Goal: Task Accomplishment & Management: Use online tool/utility

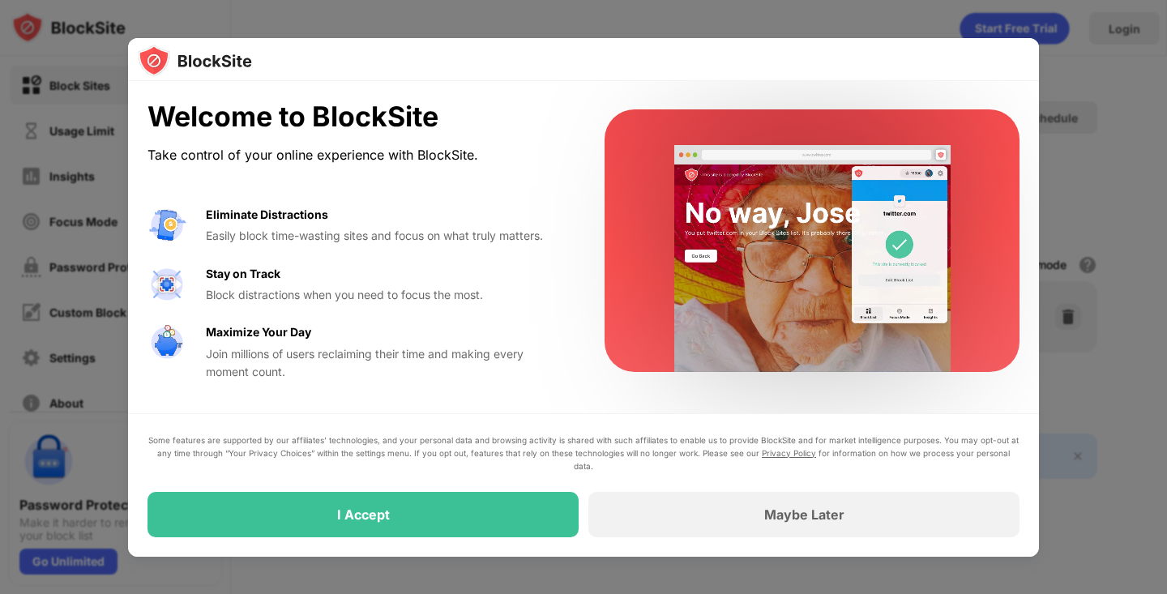
click at [469, 260] on div "Eliminate Distractions Easily block time-wasting sites and focus on what truly …" at bounding box center [356, 294] width 418 height 176
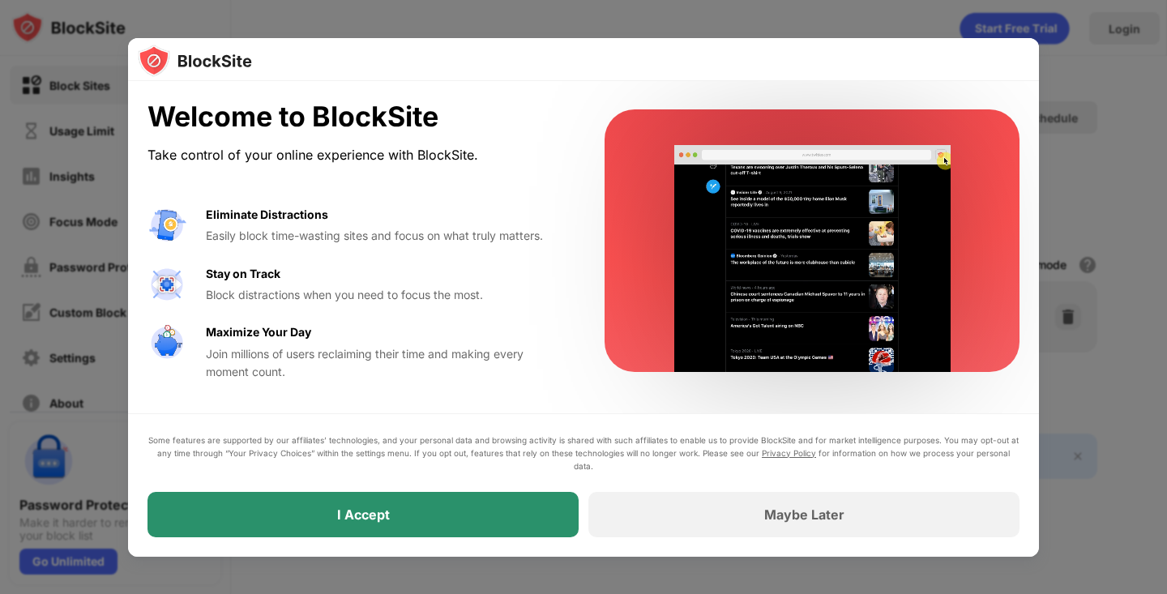
click at [437, 511] on div "I Accept" at bounding box center [362, 514] width 431 height 45
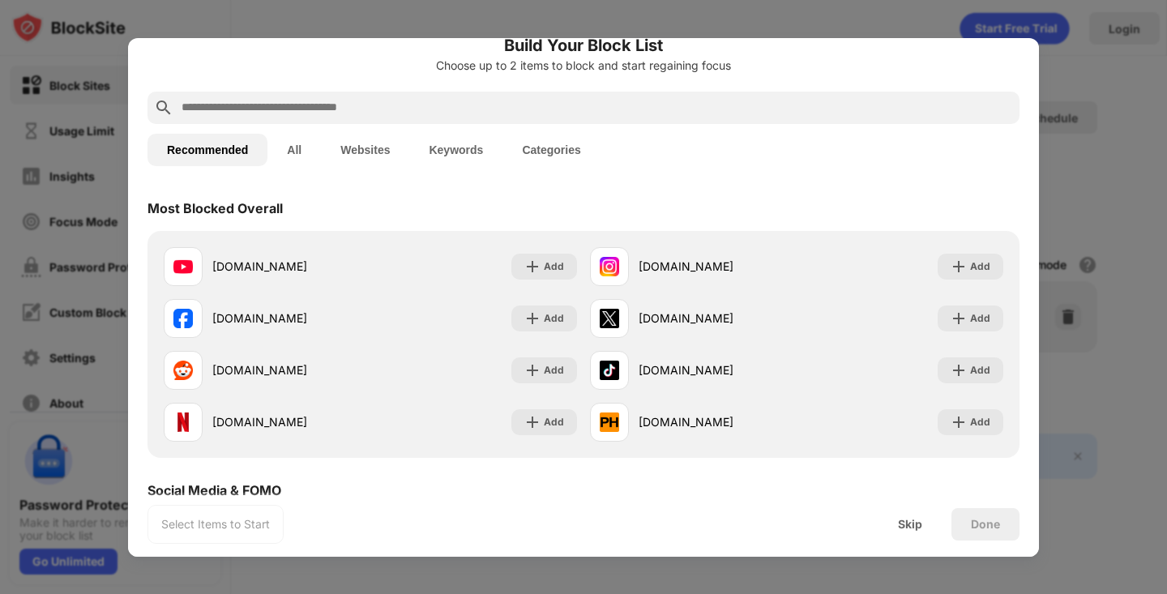
scroll to position [81, 0]
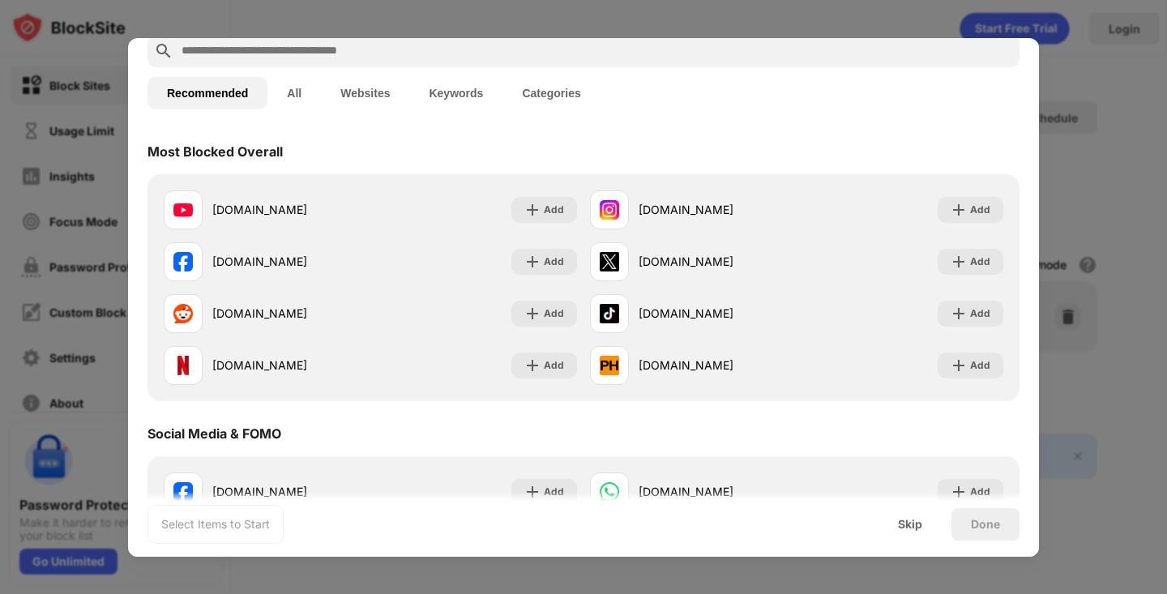
click at [380, 83] on button "Websites" at bounding box center [365, 93] width 88 height 32
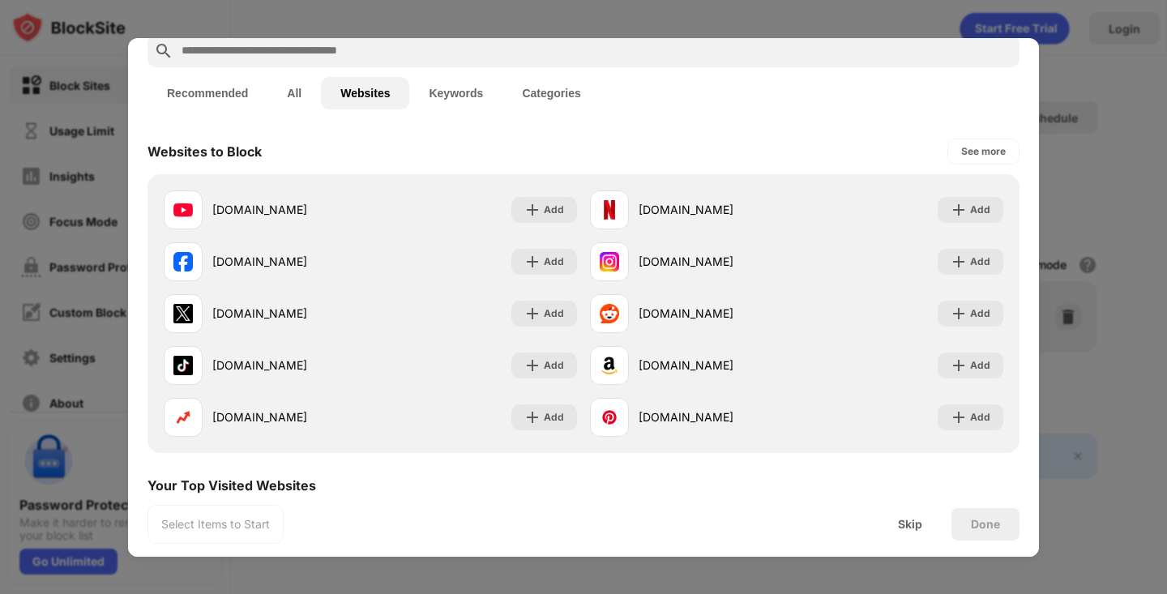
click at [293, 88] on button "All" at bounding box center [293, 93] width 53 height 32
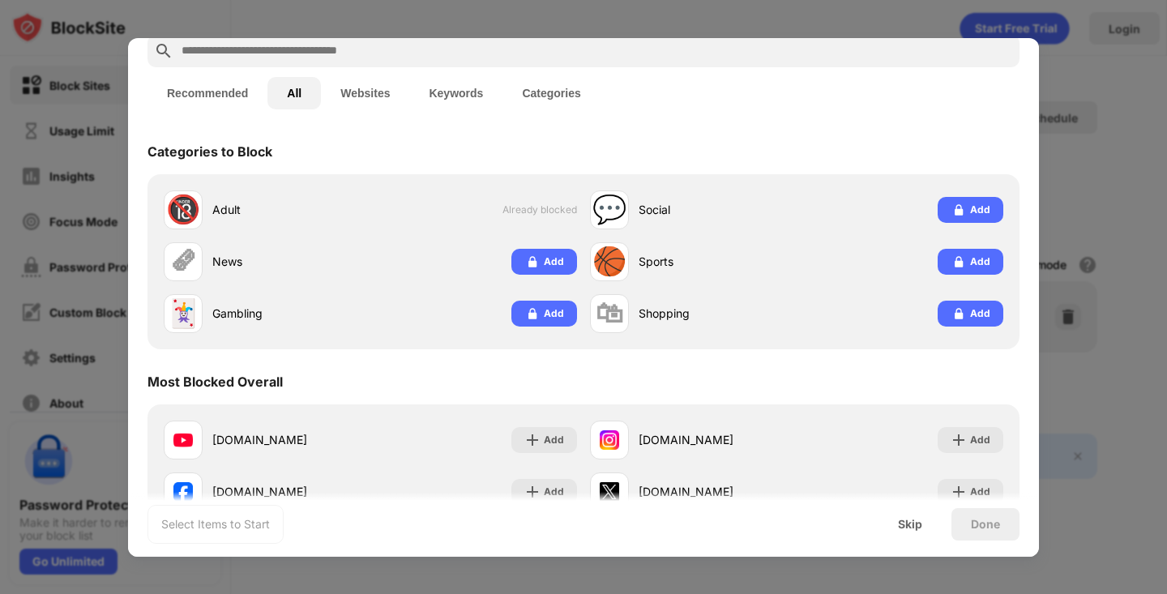
click at [214, 94] on button "Recommended" at bounding box center [207, 93] width 120 height 32
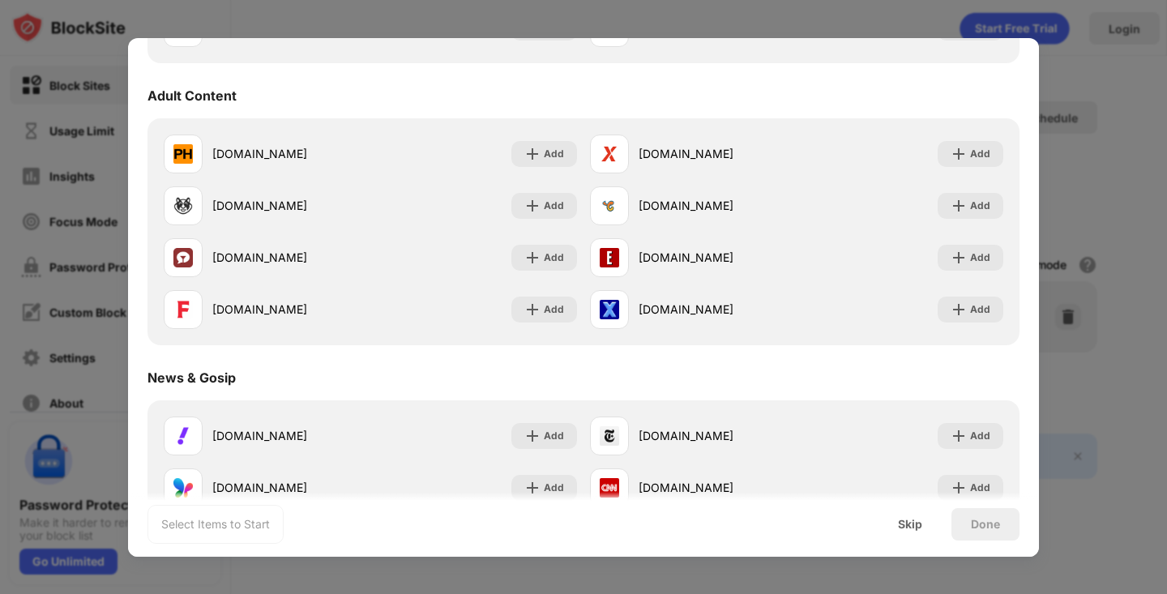
scroll to position [703, 0]
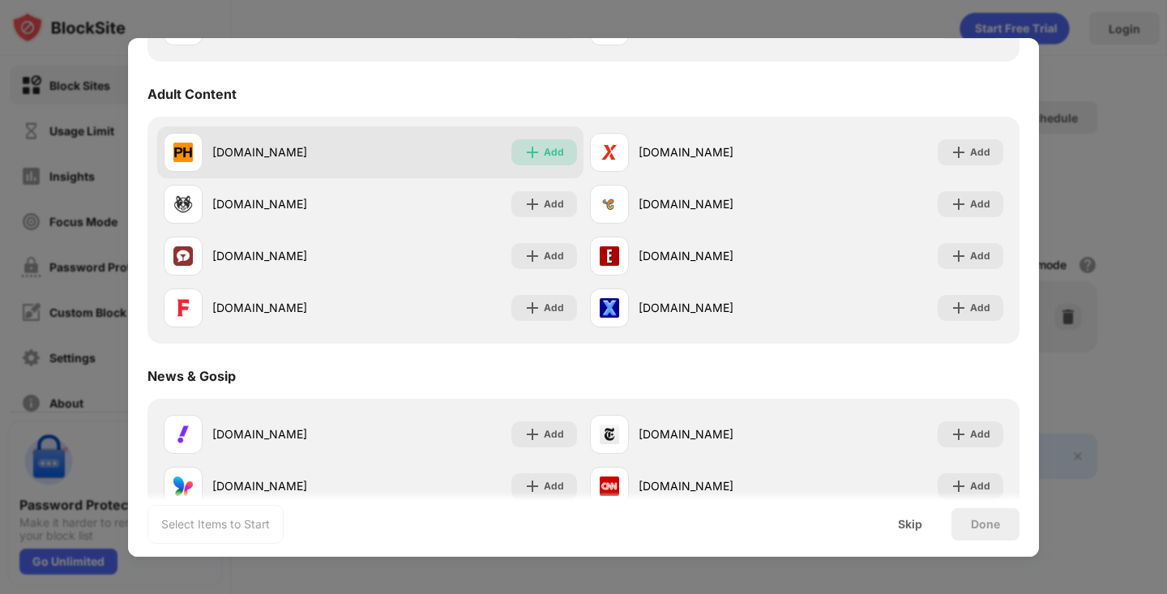
click at [548, 159] on div "Add" at bounding box center [554, 152] width 20 height 16
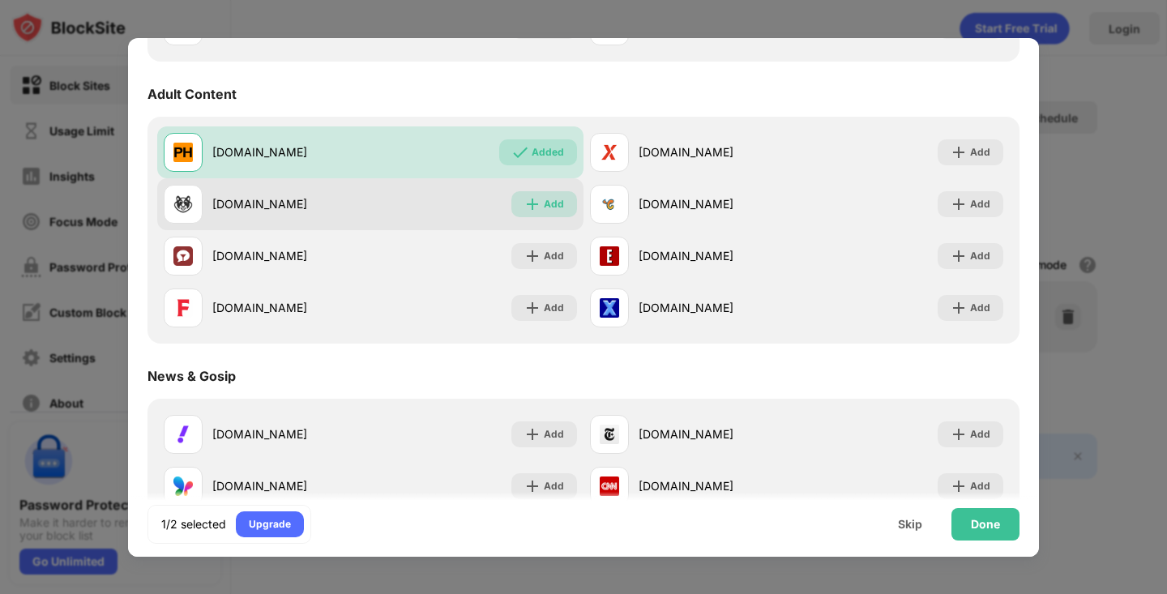
click at [548, 196] on div "Add" at bounding box center [554, 204] width 20 height 16
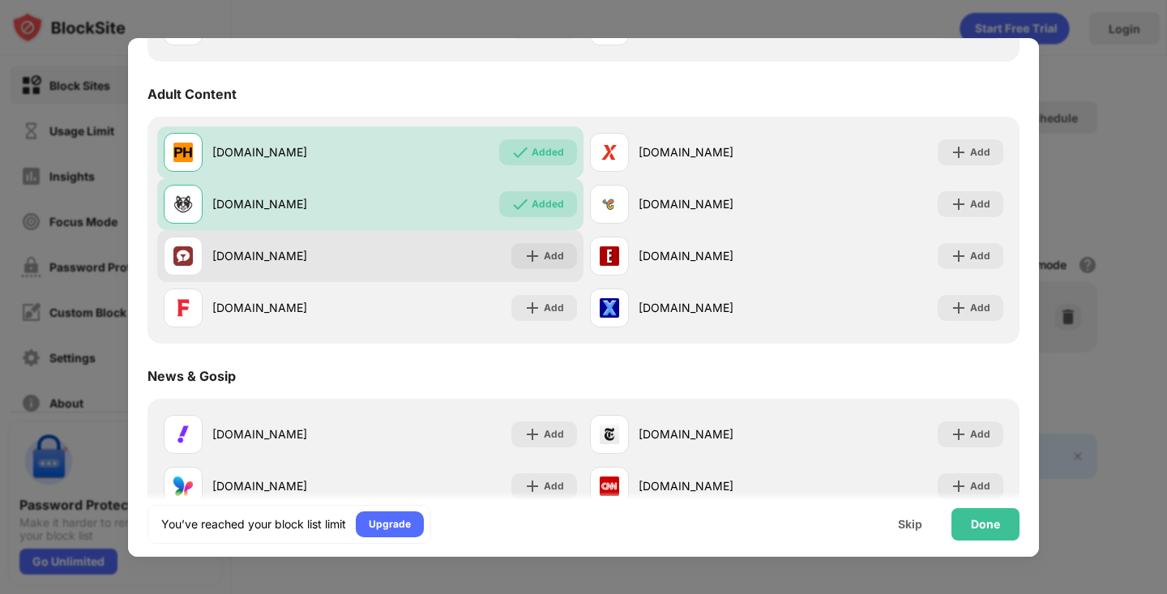
click at [548, 239] on div "[DOMAIN_NAME] Add" at bounding box center [370, 256] width 426 height 52
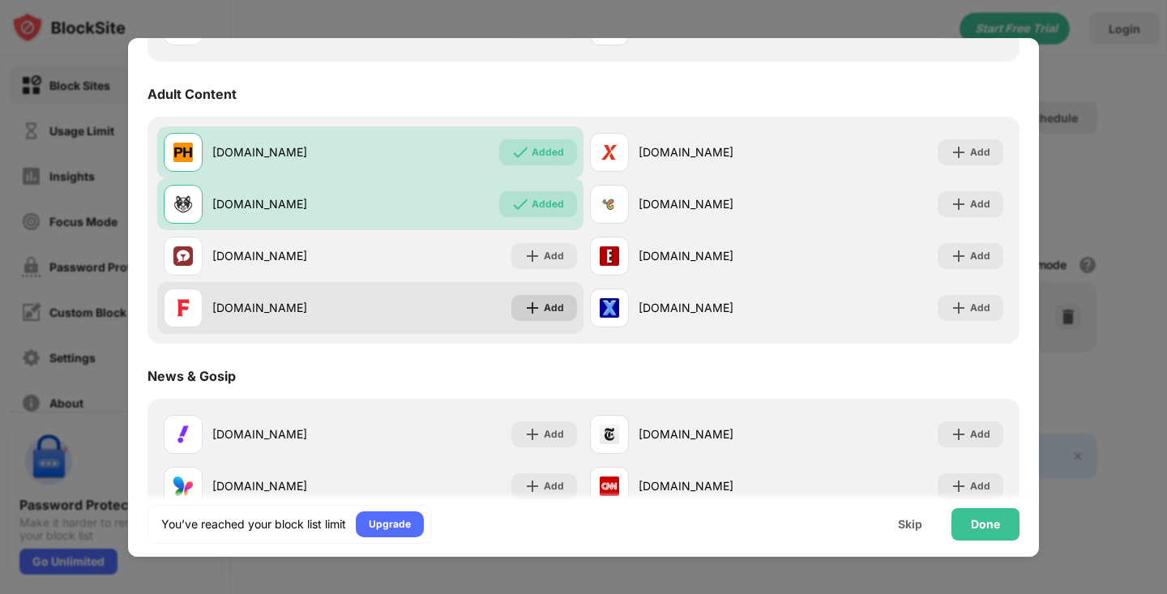
click at [549, 305] on div "Add" at bounding box center [554, 308] width 20 height 16
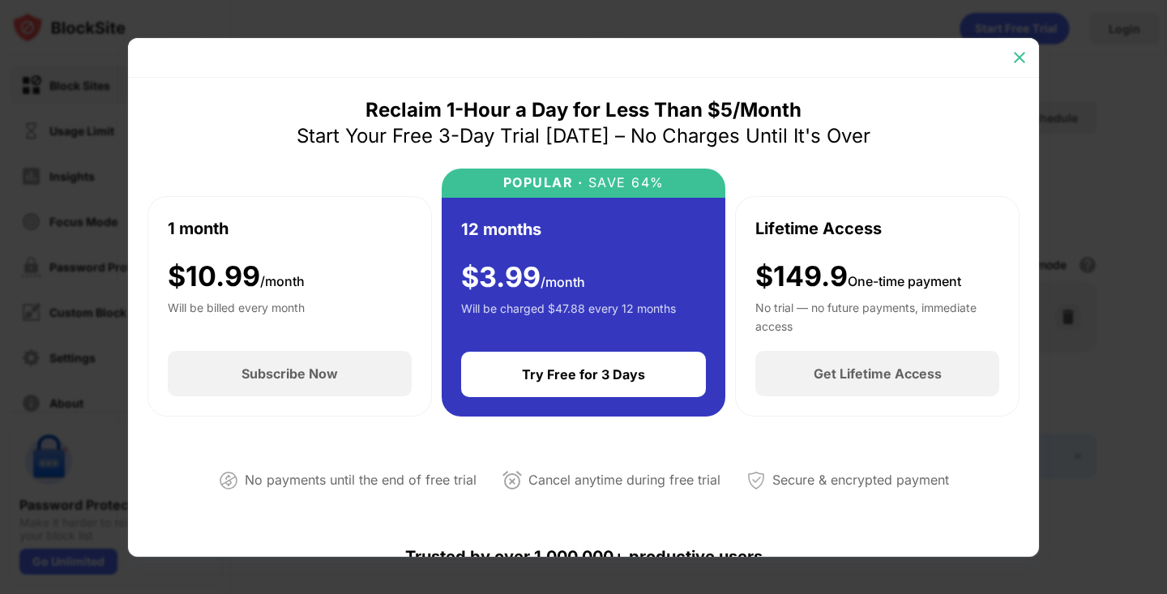
click at [1015, 49] on img at bounding box center [1019, 57] width 16 height 16
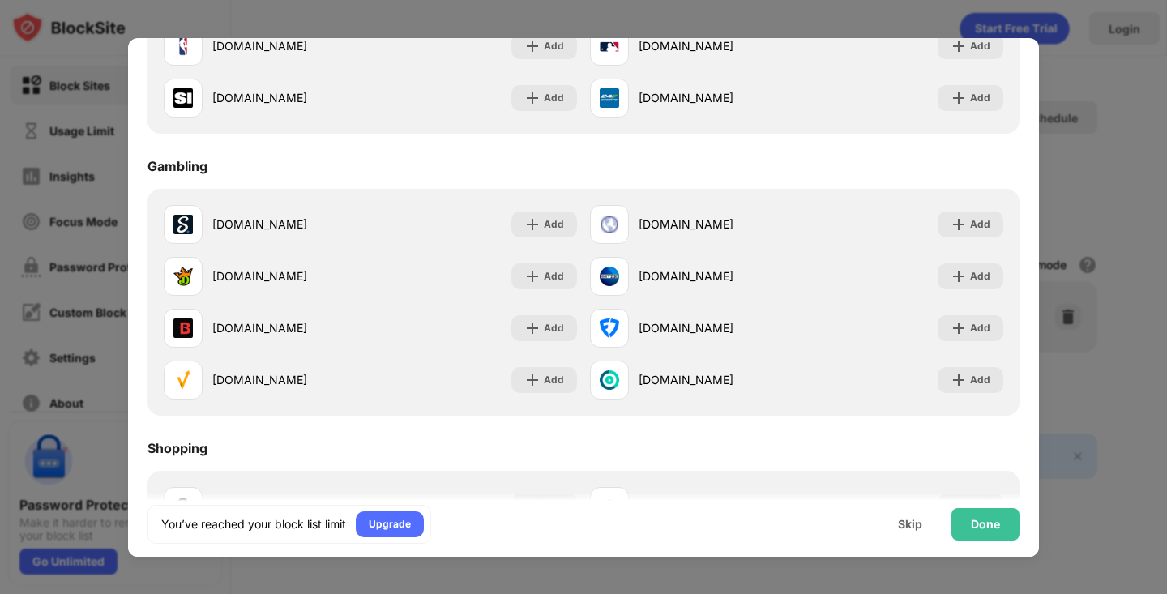
scroll to position [1699, 0]
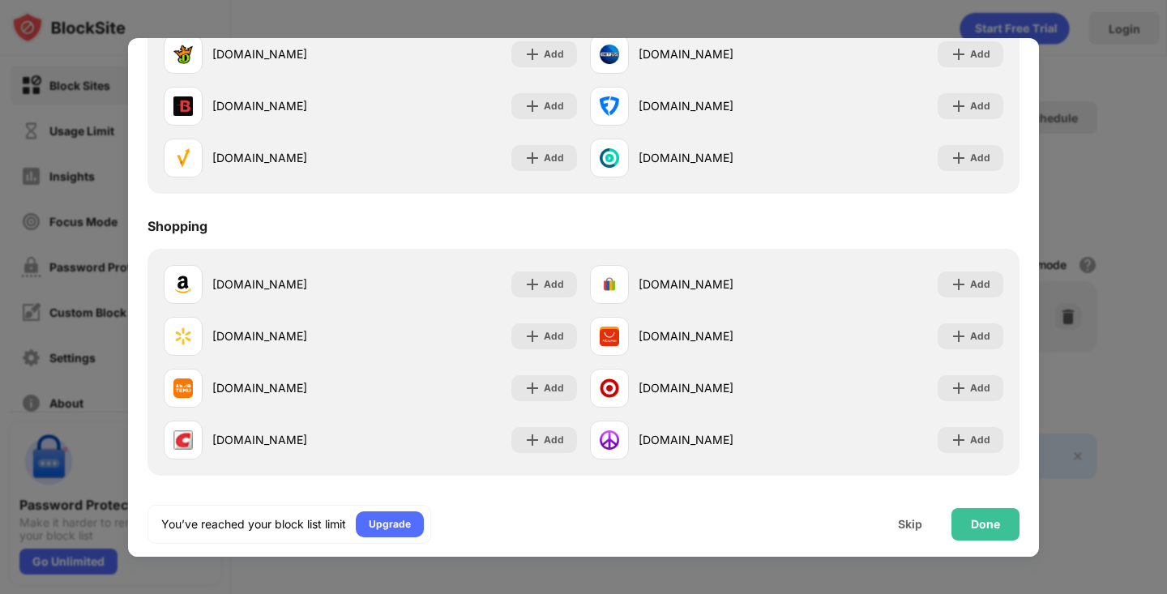
click at [1060, 494] on div at bounding box center [583, 297] width 1167 height 594
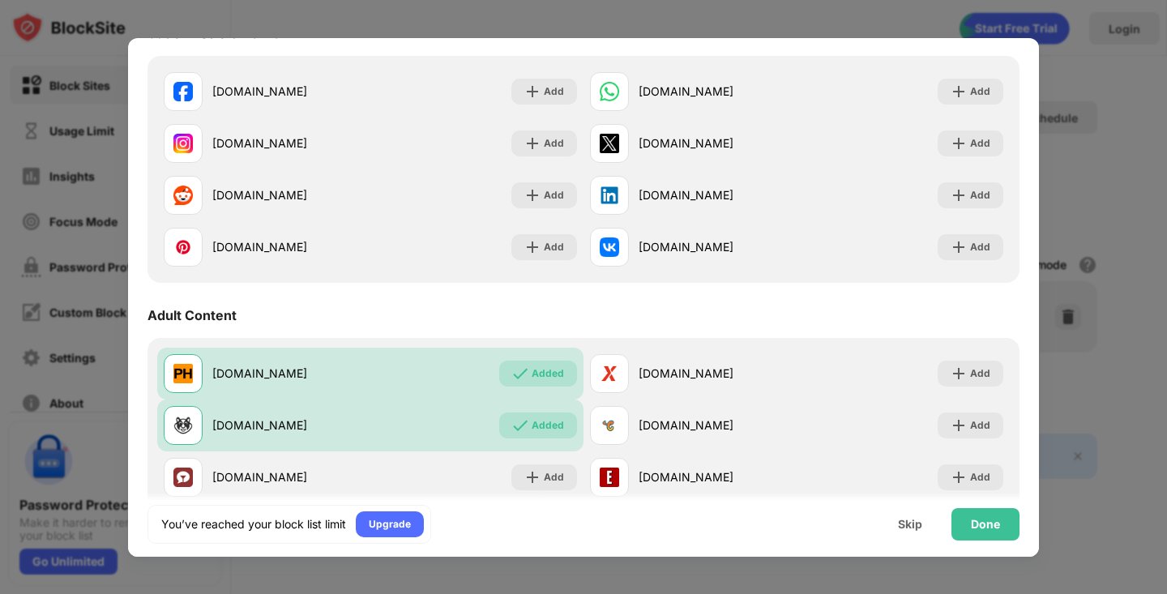
scroll to position [0, 0]
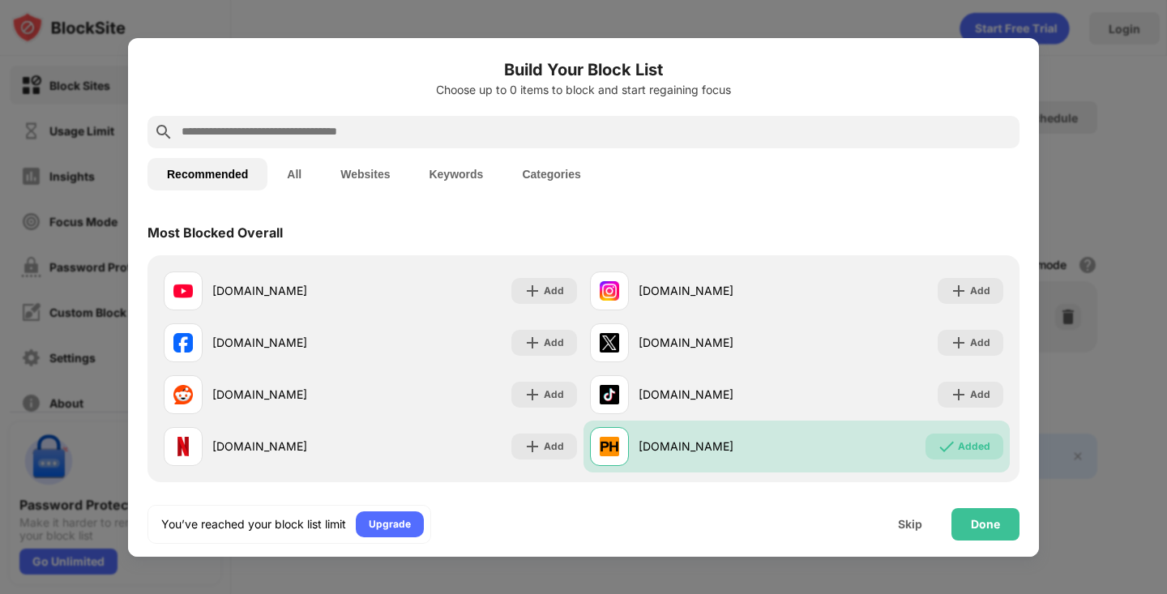
click at [336, 159] on button "Websites" at bounding box center [365, 174] width 88 height 32
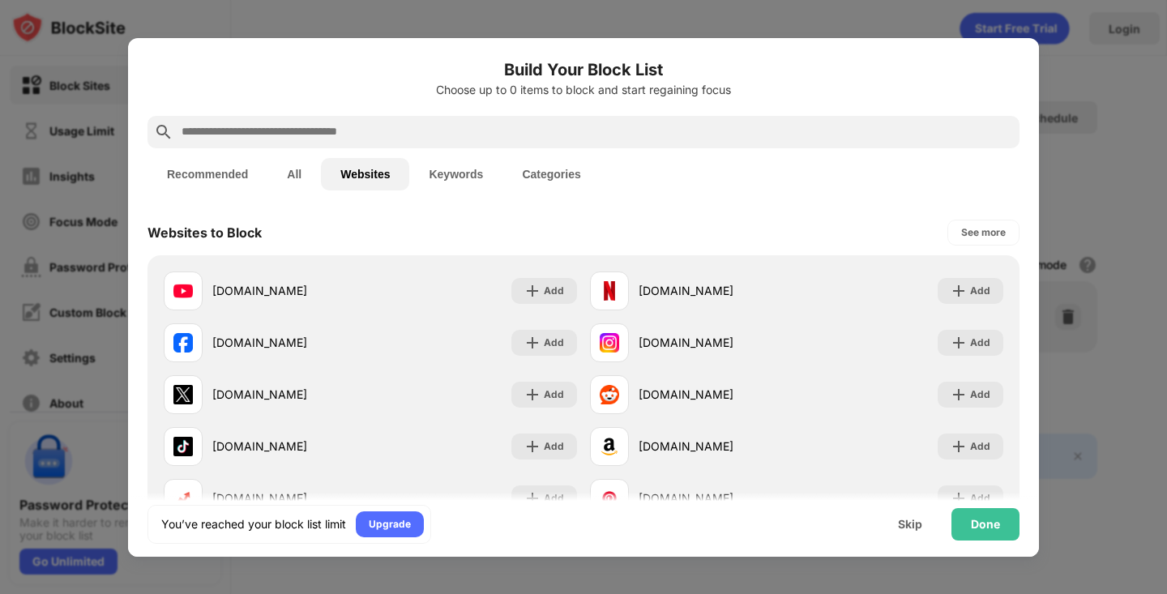
click at [458, 174] on button "Keywords" at bounding box center [455, 174] width 93 height 32
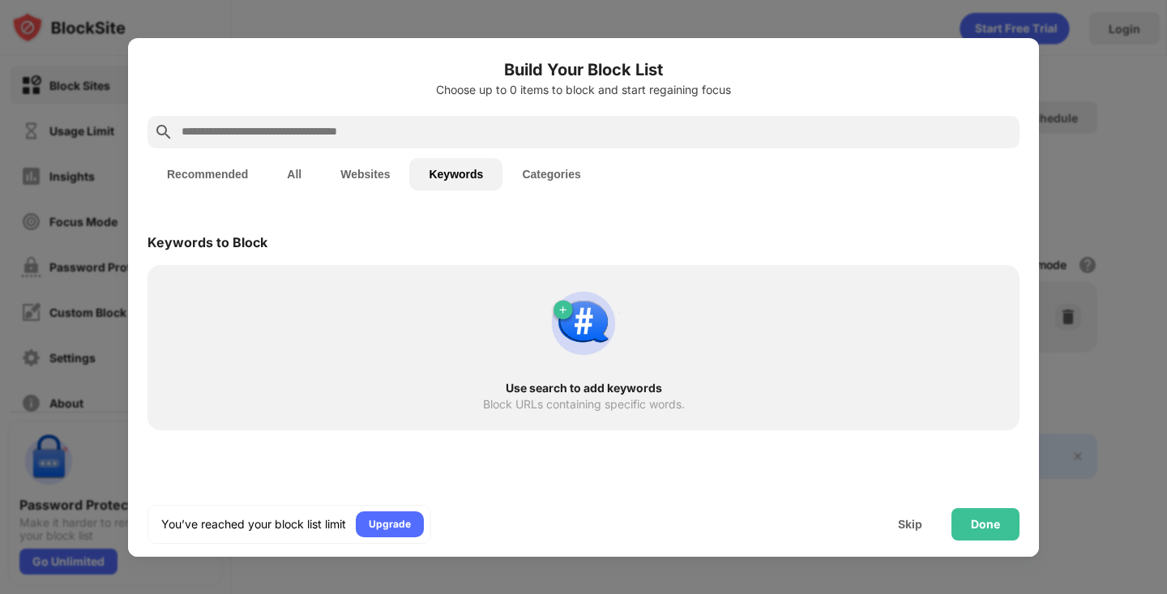
click at [554, 174] on button "Categories" at bounding box center [550, 174] width 97 height 32
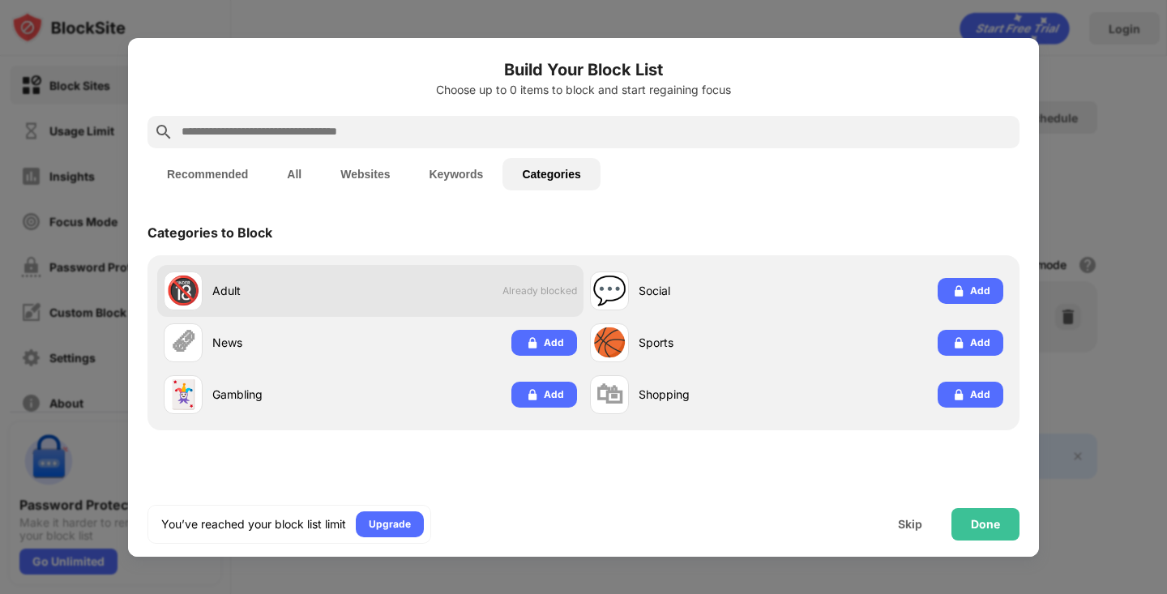
click at [542, 289] on span "Already blocked" at bounding box center [539, 290] width 75 height 12
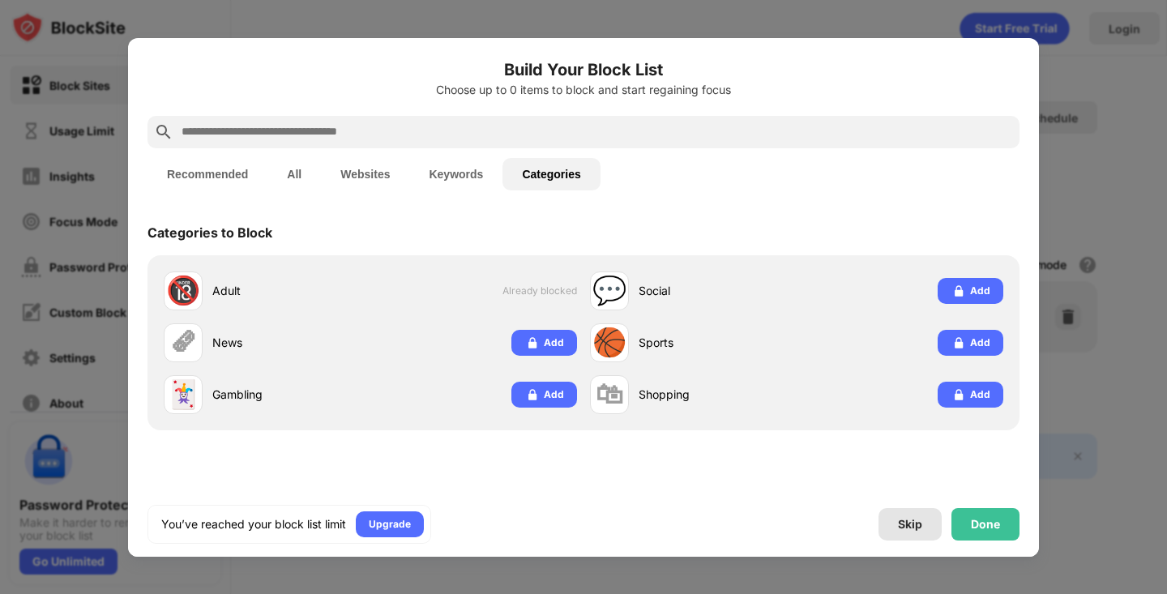
click at [902, 522] on div "Skip" at bounding box center [910, 524] width 24 height 13
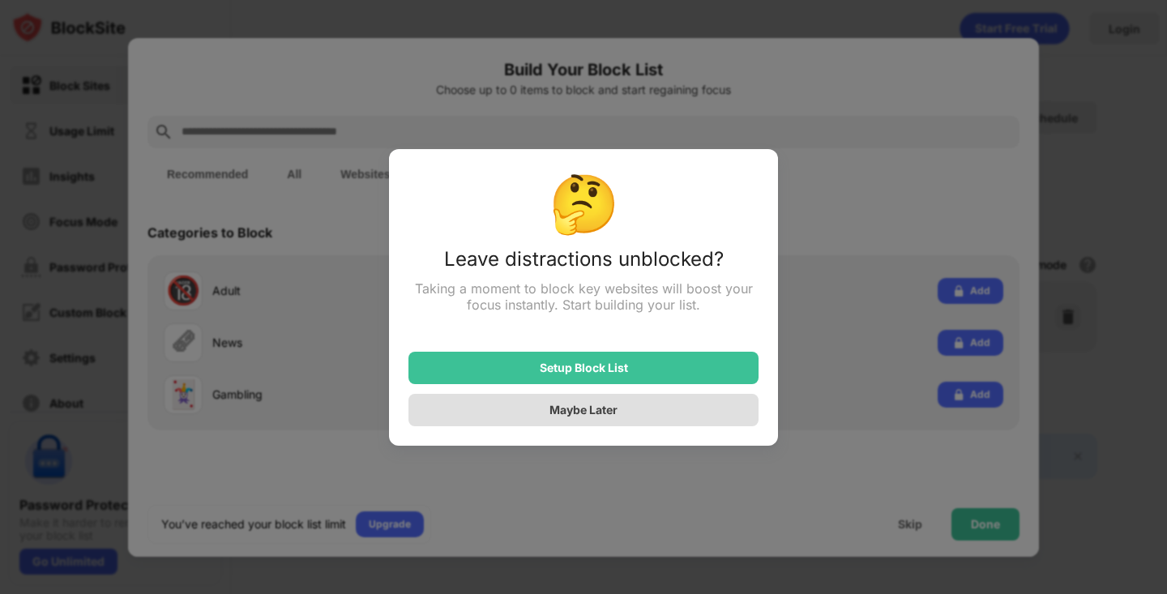
click at [639, 415] on div "Maybe Later" at bounding box center [583, 410] width 350 height 32
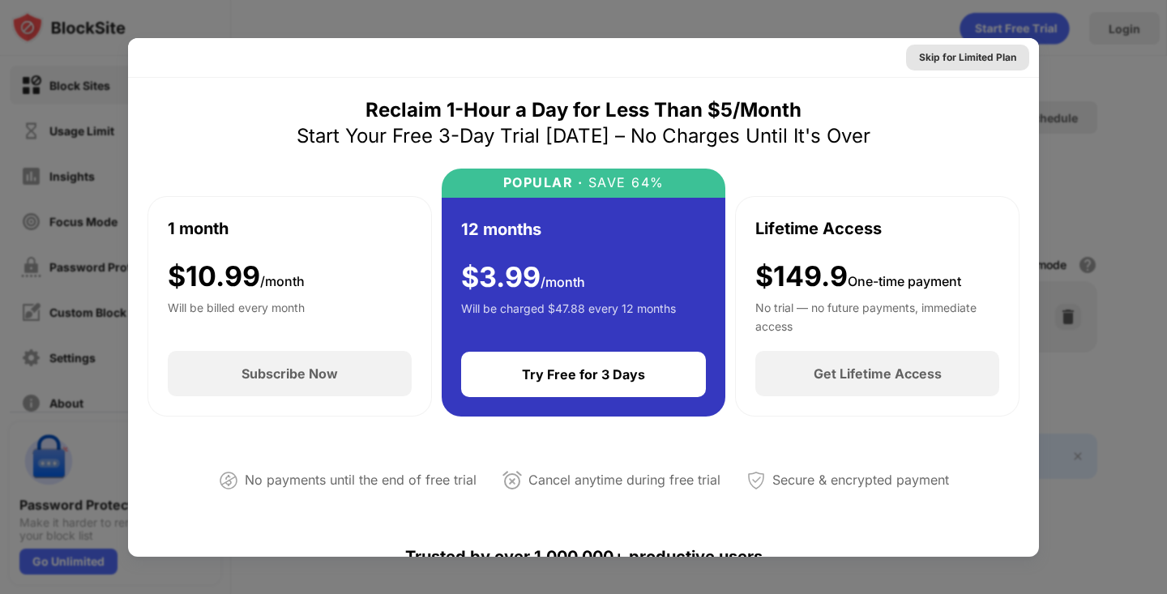
click at [969, 53] on div "Skip for Limited Plan" at bounding box center [967, 57] width 97 height 16
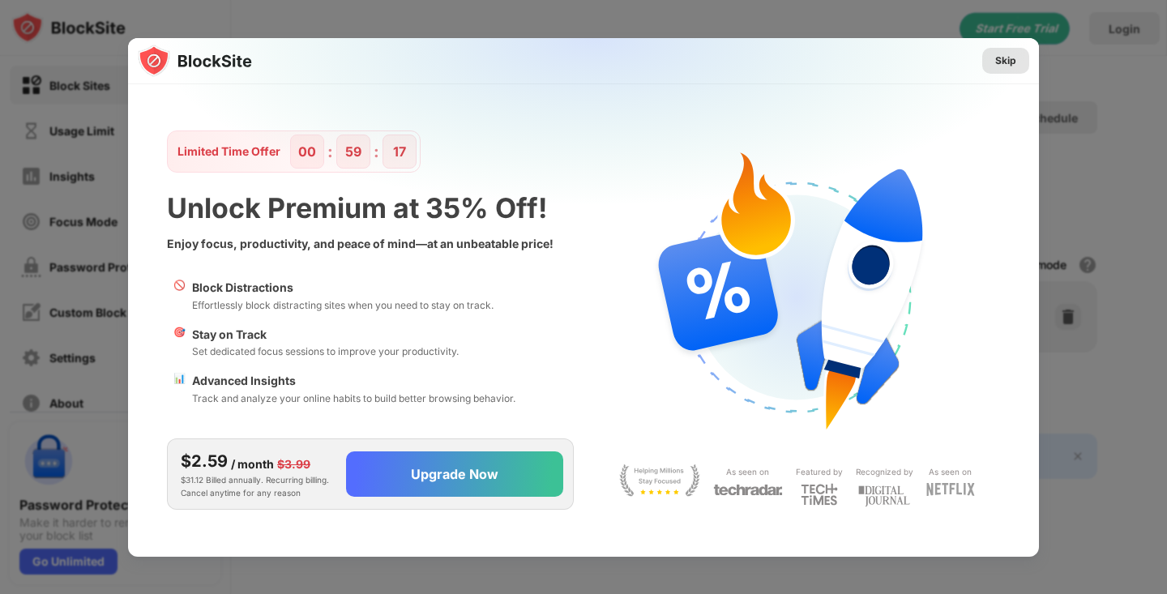
click at [1009, 62] on div "Skip" at bounding box center [1005, 61] width 21 height 16
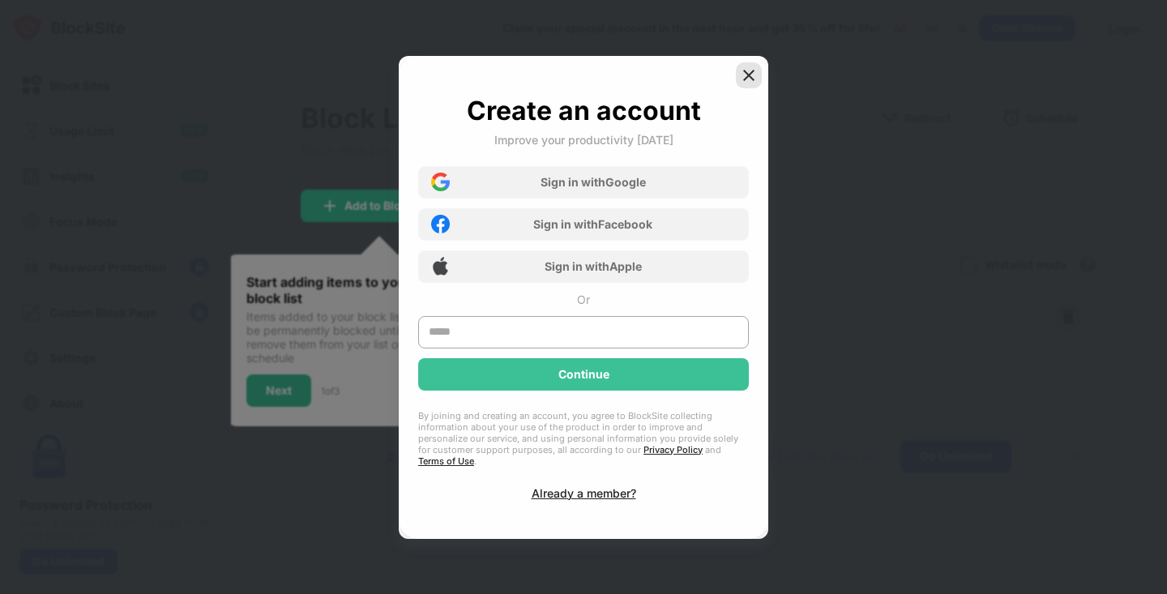
click at [750, 79] on img at bounding box center [749, 75] width 16 height 16
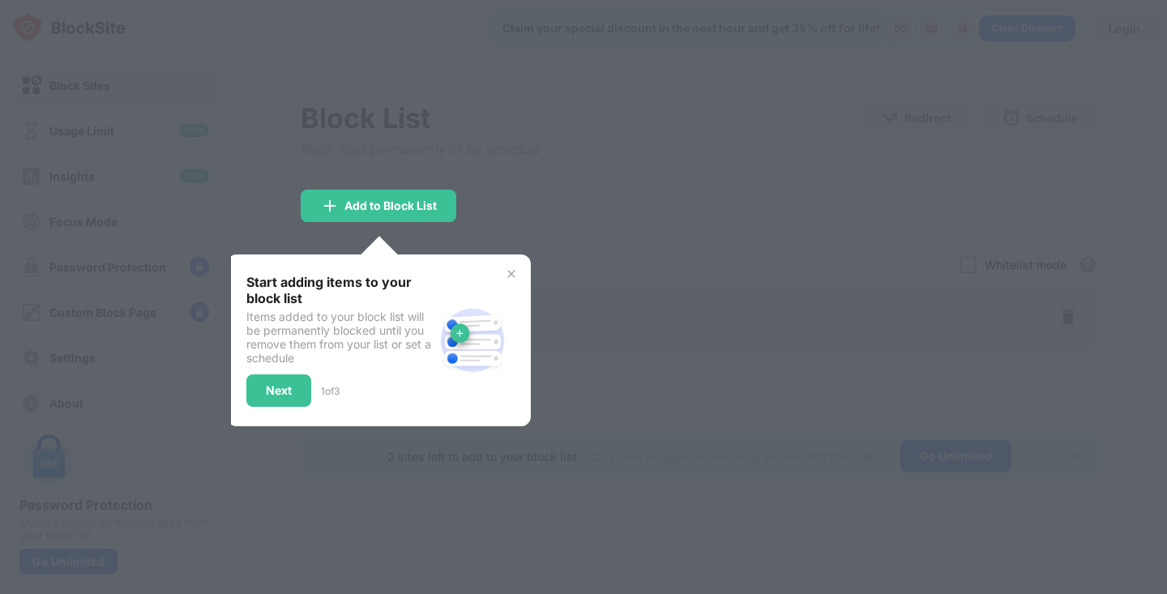
click at [669, 185] on div at bounding box center [583, 297] width 1167 height 594
click at [514, 262] on div "Start adding items to your block list Items added to your block list will be pe…" at bounding box center [379, 340] width 304 height 172
click at [514, 271] on img at bounding box center [511, 273] width 13 height 13
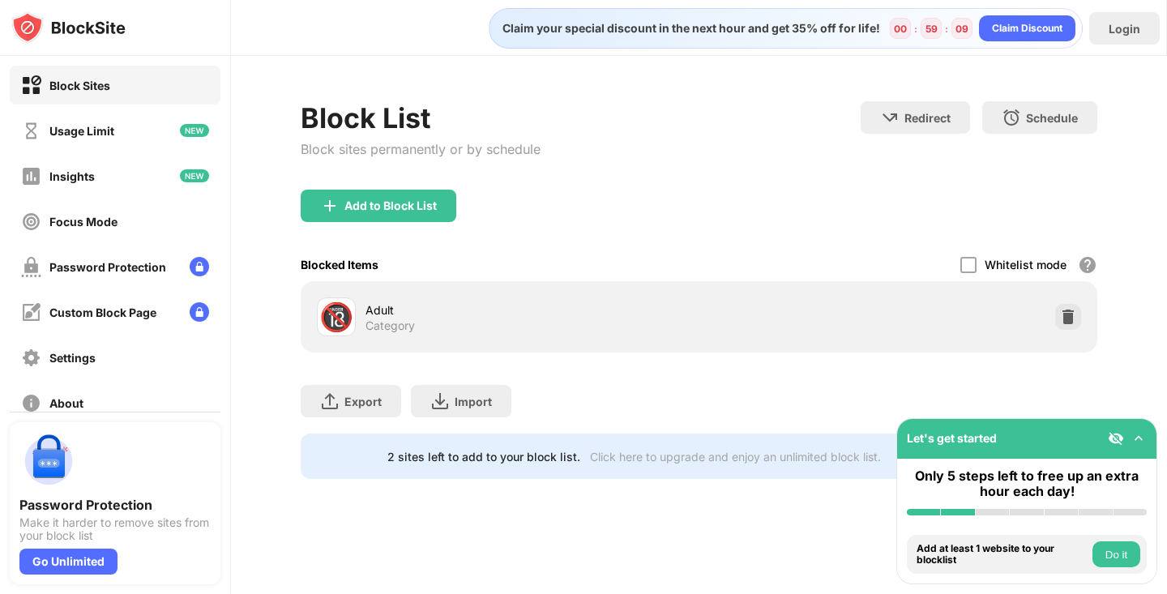
click at [1108, 557] on button "Do it" at bounding box center [1116, 554] width 48 height 26
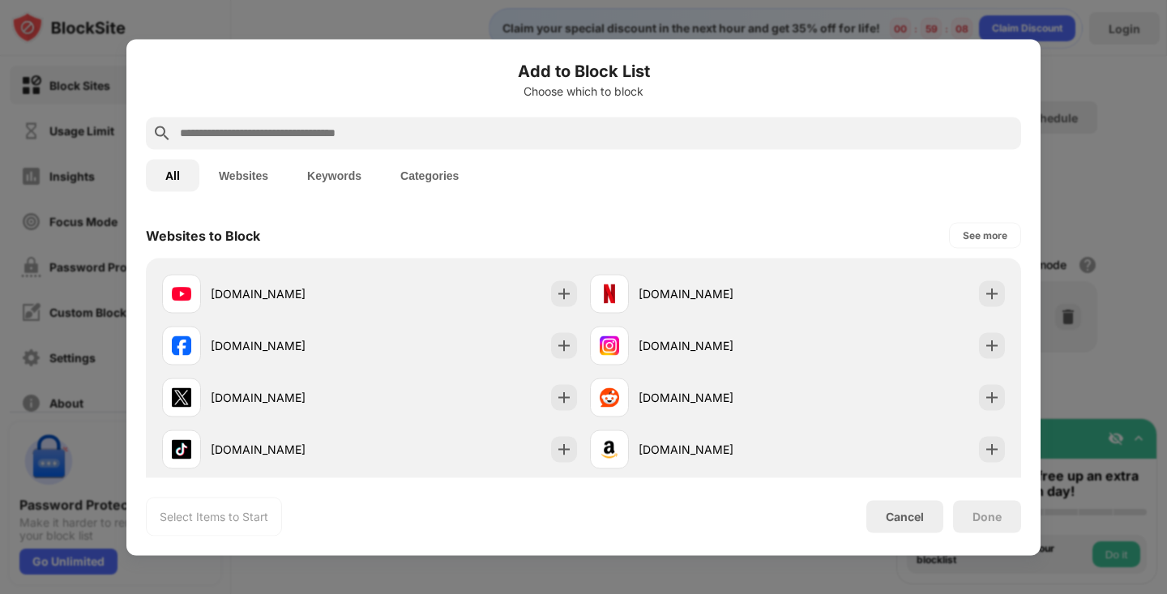
scroll to position [230, 0]
click at [887, 507] on div "Cancel" at bounding box center [904, 516] width 77 height 32
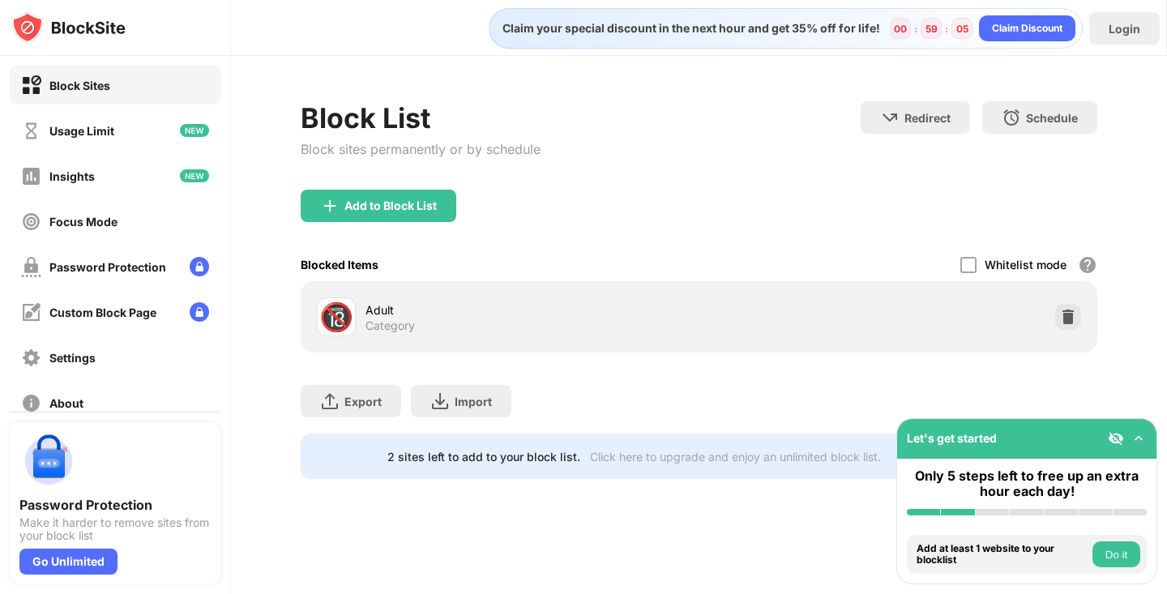
click at [581, 199] on div "Add to Block List" at bounding box center [699, 219] width 796 height 58
click at [137, 356] on div "Settings" at bounding box center [115, 357] width 211 height 39
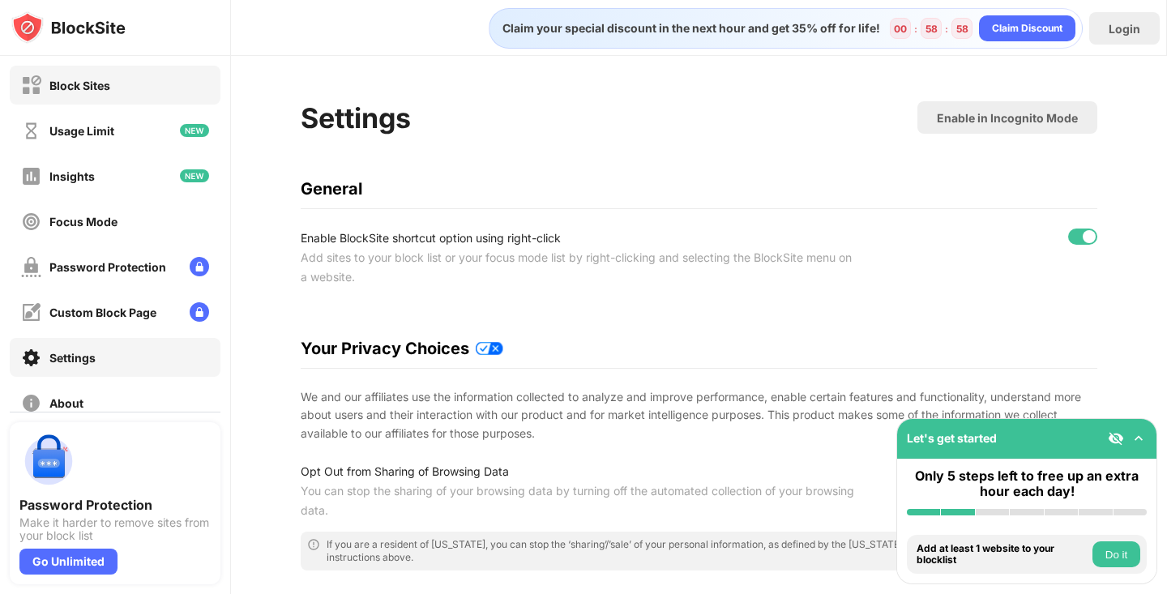
click at [130, 92] on div "Block Sites" at bounding box center [115, 85] width 211 height 39
